Goal: Information Seeking & Learning: Learn about a topic

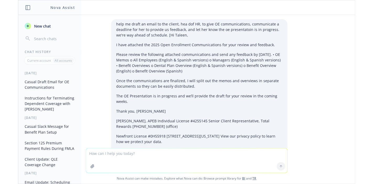
scroll to position [824, 0]
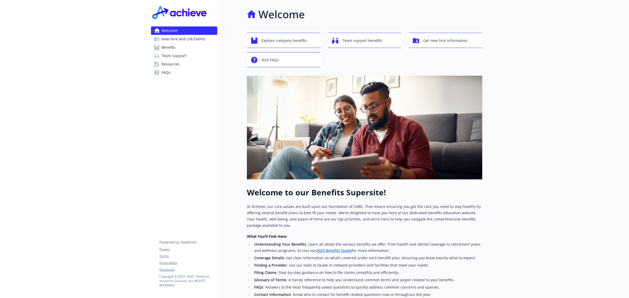
click at [172, 61] on span "Resources" at bounding box center [171, 64] width 18 height 8
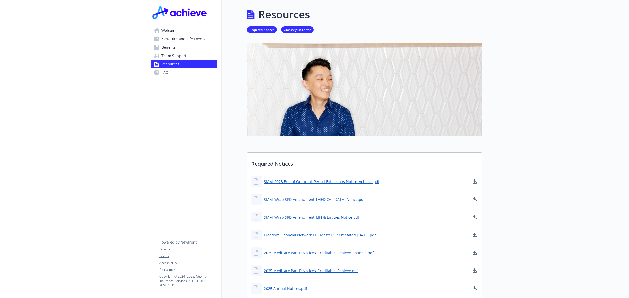
click at [174, 57] on span "Team Support" at bounding box center [174, 56] width 25 height 8
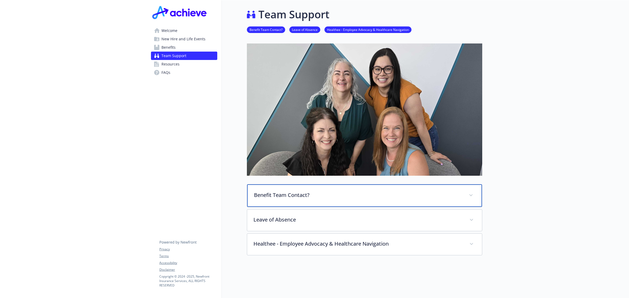
click at [382, 197] on p "Benefit Team Contact?" at bounding box center [358, 195] width 209 height 8
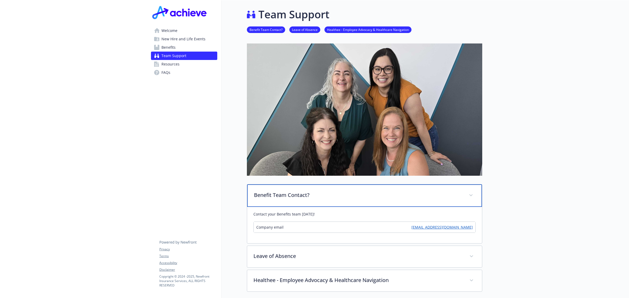
click at [382, 197] on p "Benefit Team Contact?" at bounding box center [358, 195] width 209 height 8
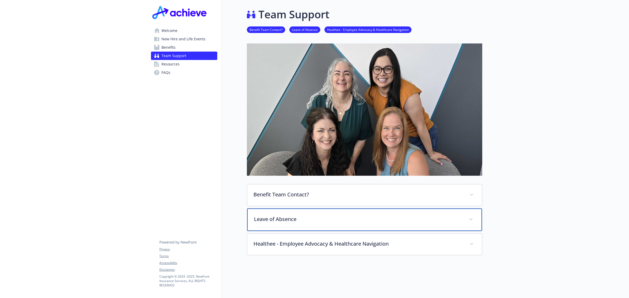
click at [395, 224] on div "Leave of Absence" at bounding box center [364, 220] width 235 height 23
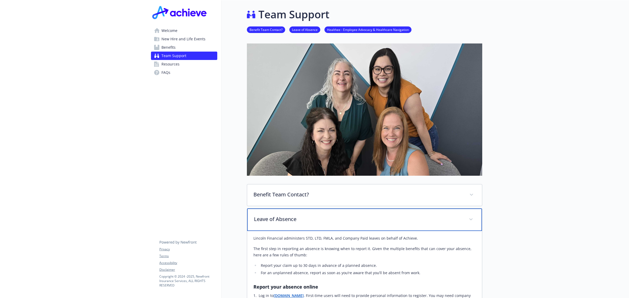
click at [395, 223] on div "Leave of Absence" at bounding box center [364, 220] width 235 height 23
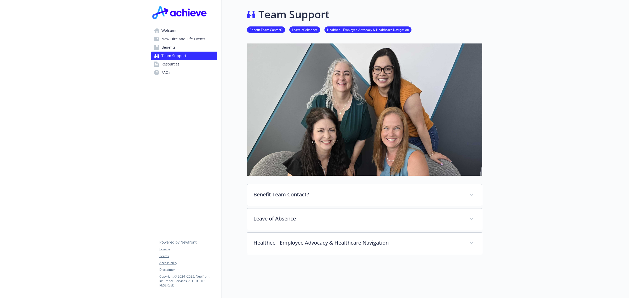
click at [380, 260] on div at bounding box center [364, 288] width 235 height 66
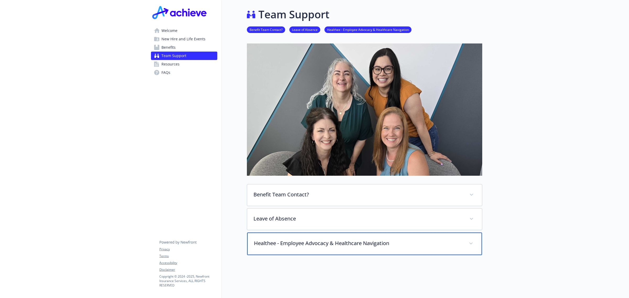
click at [380, 249] on div "Healthee - Employee Advocacy & Healthcare Navigation" at bounding box center [364, 244] width 235 height 23
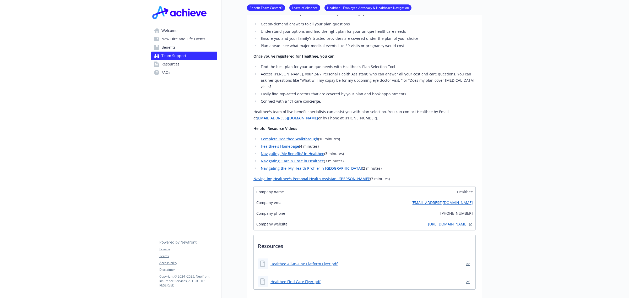
scroll to position [229, 0]
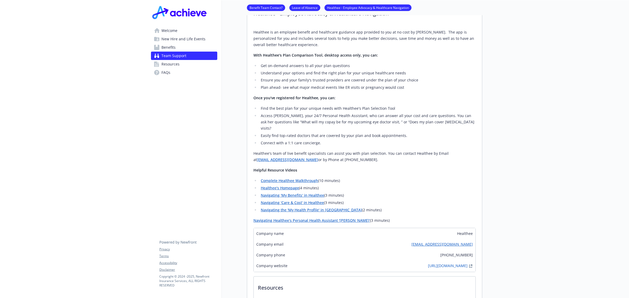
click at [243, 154] on div "Team Support Benefit Team Contact? Leave of Absence Healthee - Employee Advocac…" at bounding box center [352, 93] width 261 height 644
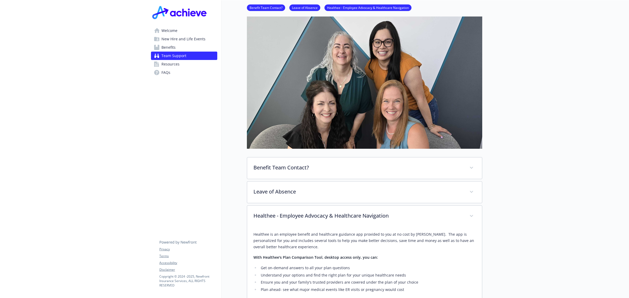
scroll to position [0, 0]
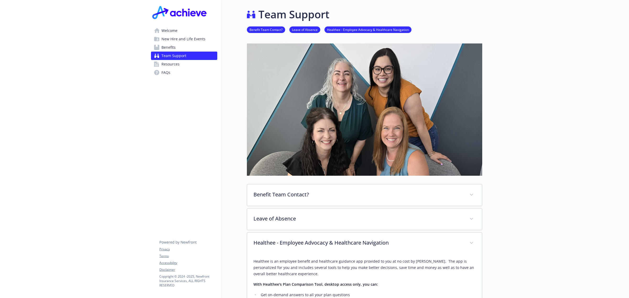
drag, startPoint x: 180, startPoint y: 47, endPoint x: 199, endPoint y: 57, distance: 21.6
click at [180, 47] on link "Benefits" at bounding box center [184, 47] width 66 height 8
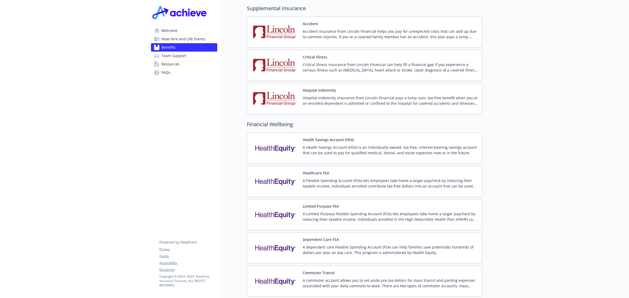
click at [361, 138] on div "Health Savings Account (HSA) A Health Savings Account (HSA) is an individually …" at bounding box center [390, 148] width 175 height 22
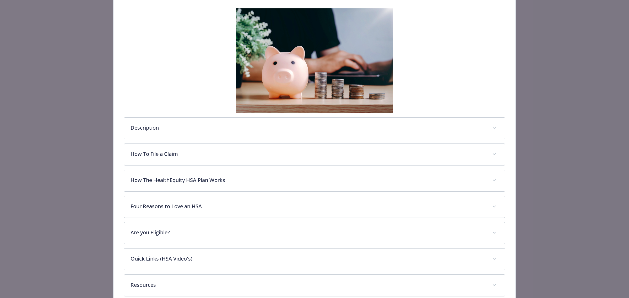
scroll to position [109, 0]
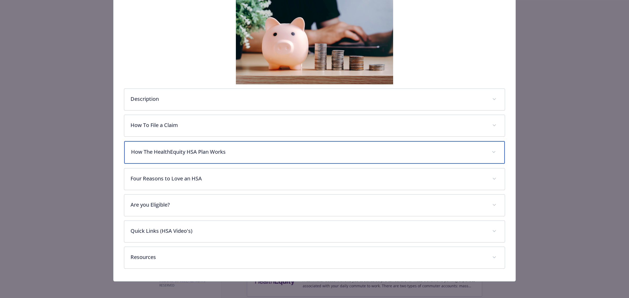
click at [327, 161] on div "How The HealthEquity HSA Plan Works" at bounding box center [314, 152] width 381 height 23
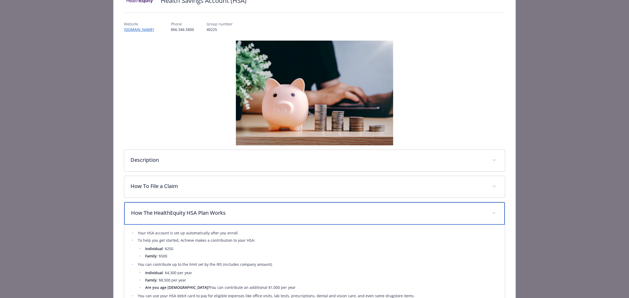
scroll to position [0, 0]
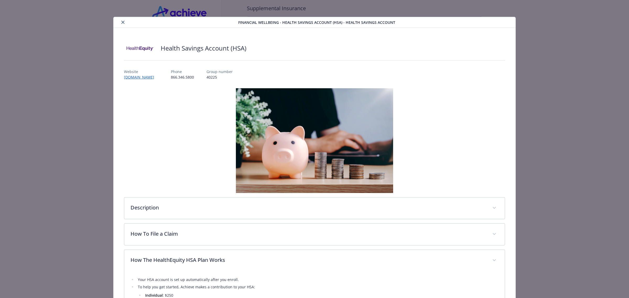
click at [123, 21] on icon "close" at bounding box center [122, 22] width 3 height 3
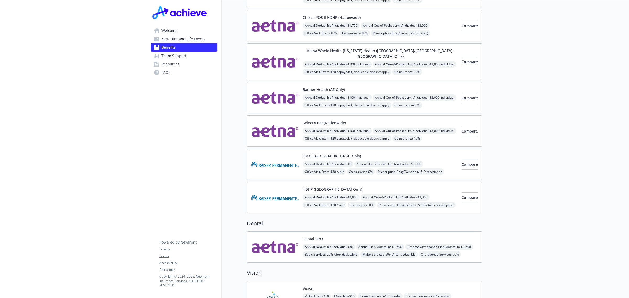
scroll to position [71, 0]
